Goal: Find specific page/section: Find specific page/section

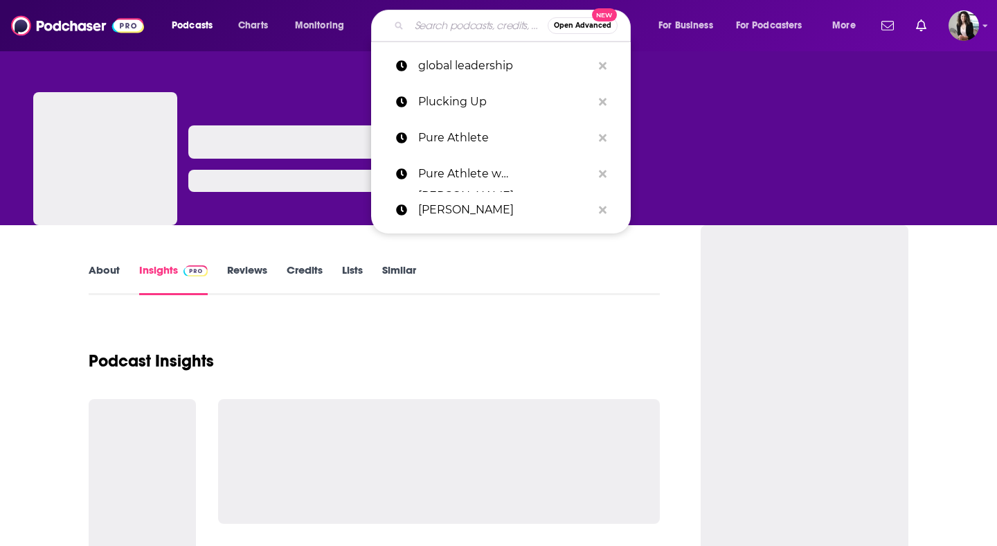
click at [436, 29] on input "Search podcasts, credits, & more..." at bounding box center [478, 26] width 139 height 22
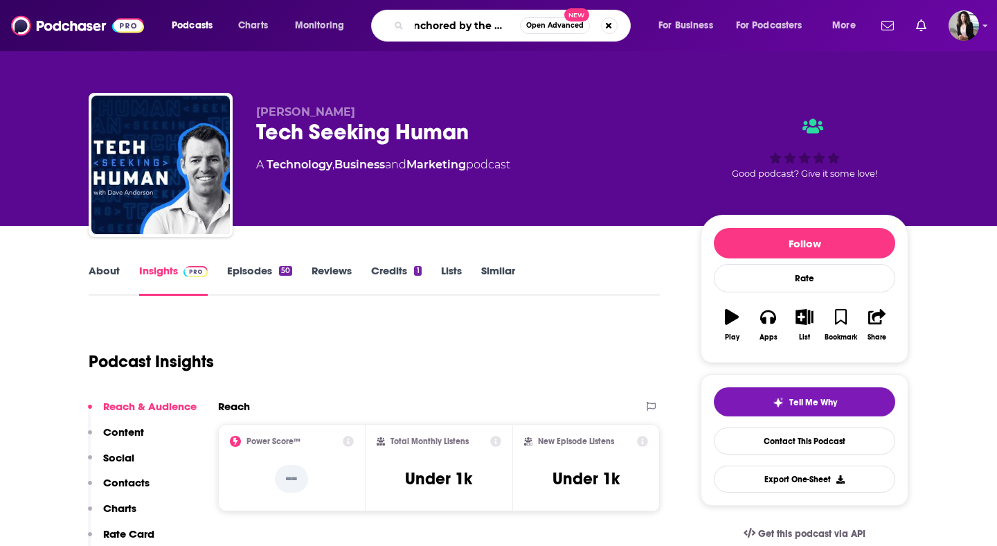
scroll to position [0, 12]
type input "anchored by the sword"
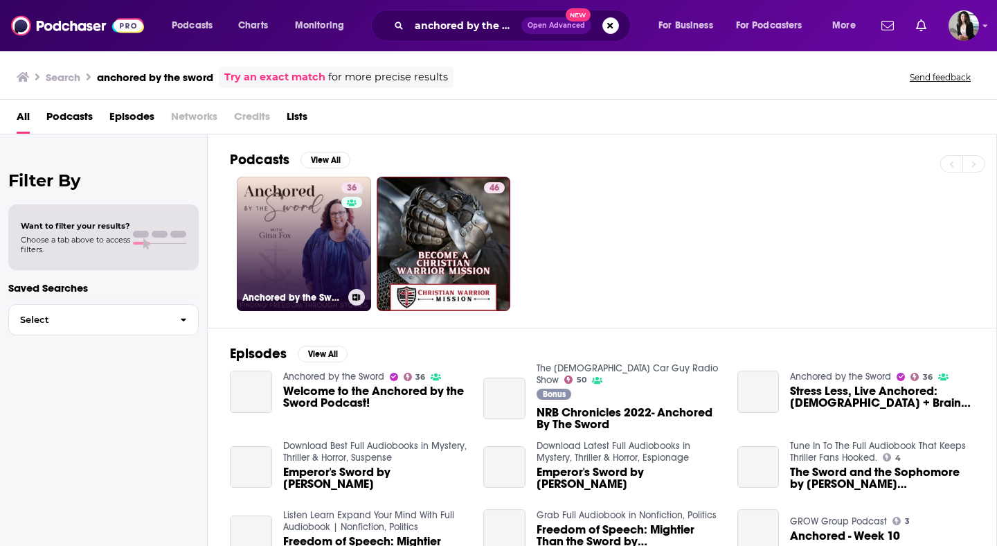
click at [328, 232] on link "36 Anchored by the Sword" at bounding box center [304, 244] width 134 height 134
